Goal: Task Accomplishment & Management: Manage account settings

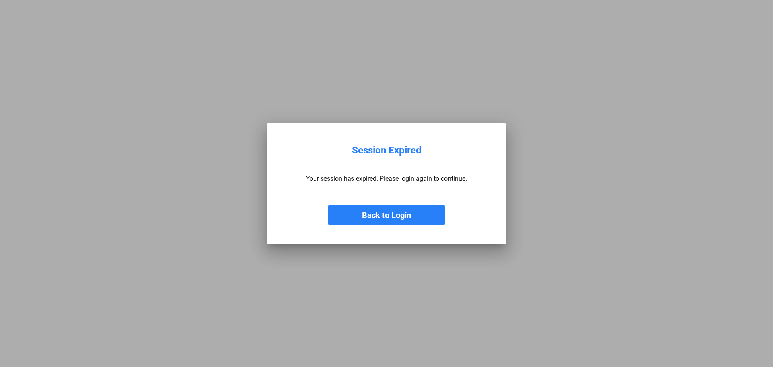
click at [407, 207] on div "Back to Login" at bounding box center [386, 207] width 161 height 36
click at [398, 208] on button "Back to Login" at bounding box center [387, 215] width 118 height 20
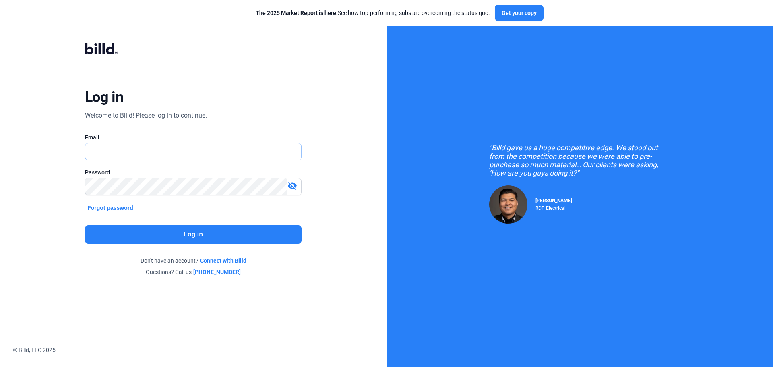
type input "[PERSON_NAME][EMAIL_ADDRESS][DOMAIN_NAME]"
click at [175, 232] on button "Log in" at bounding box center [193, 234] width 217 height 19
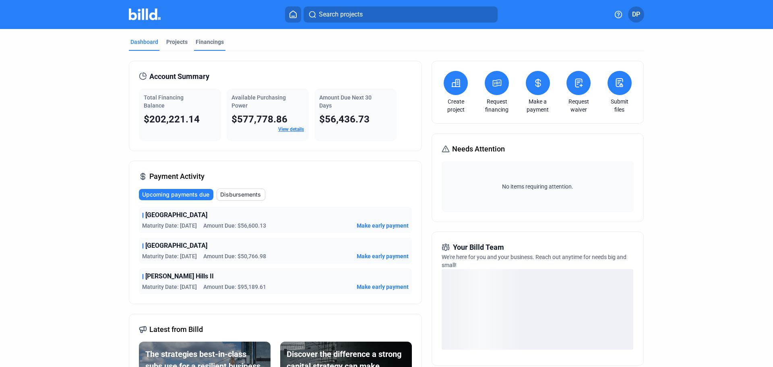
click at [197, 38] on div "Financings" at bounding box center [210, 42] width 28 height 8
